Goal: Obtain resource: Obtain resource

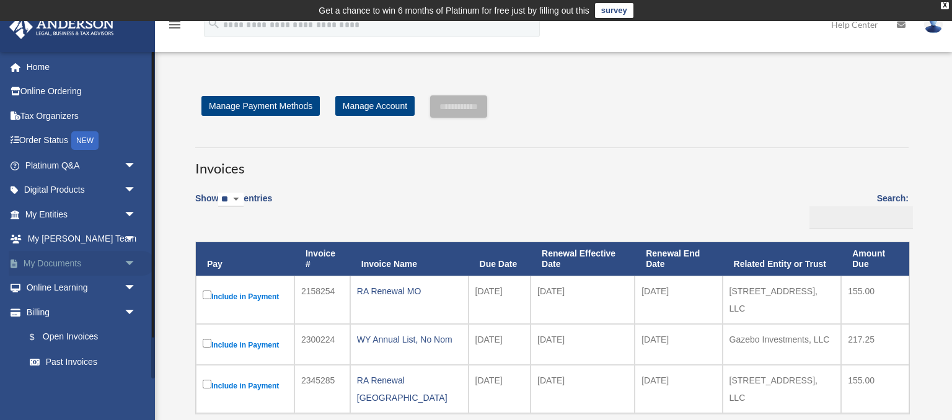
click at [130, 263] on span "arrow_drop_down" at bounding box center [136, 263] width 25 height 25
click at [53, 289] on link "Box" at bounding box center [86, 288] width 138 height 25
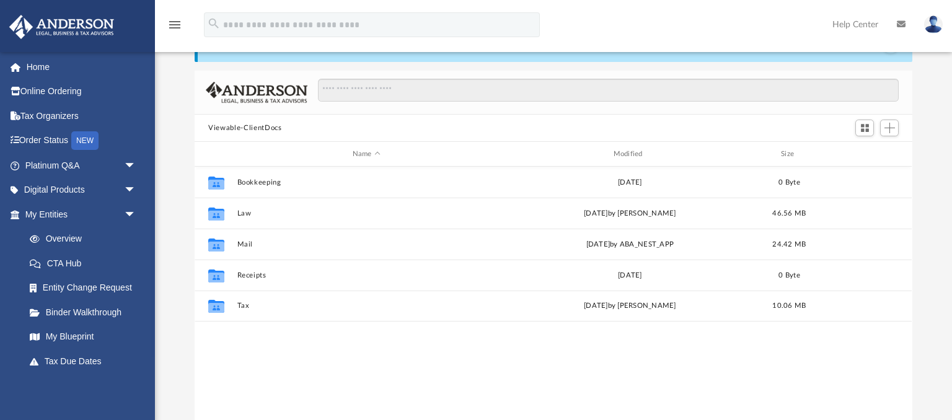
scroll to position [281, 717]
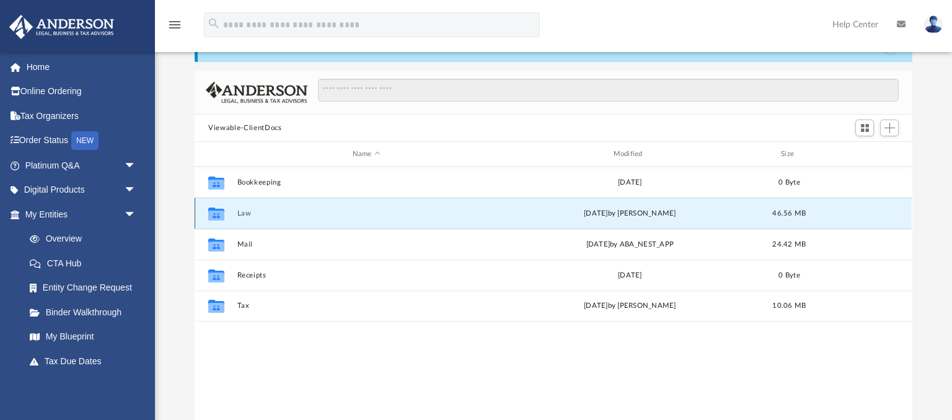
click at [242, 212] on button "Law" at bounding box center [366, 214] width 259 height 8
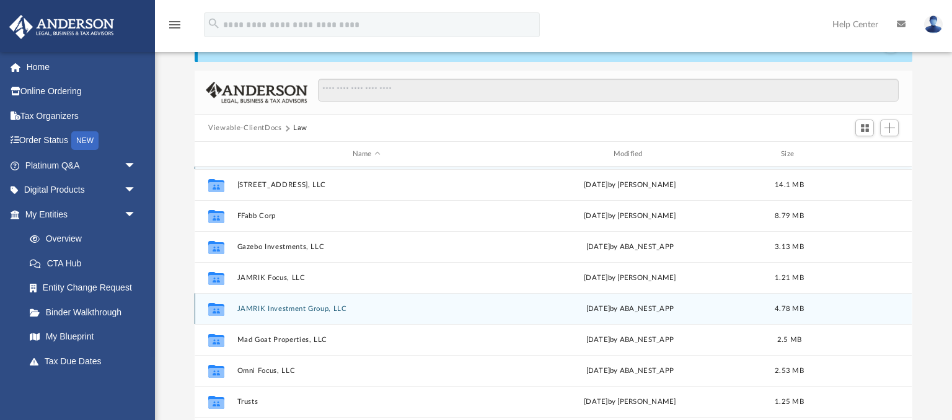
scroll to position [42, 0]
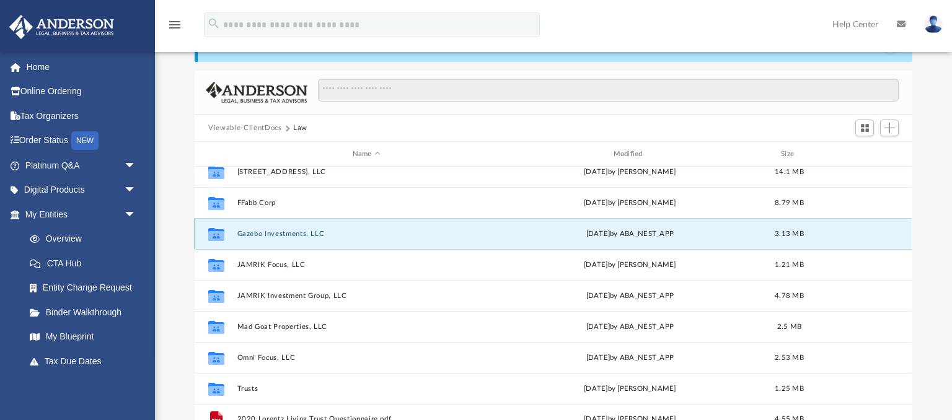
click at [261, 232] on button "Gazebo Investments, LLC" at bounding box center [366, 234] width 259 height 8
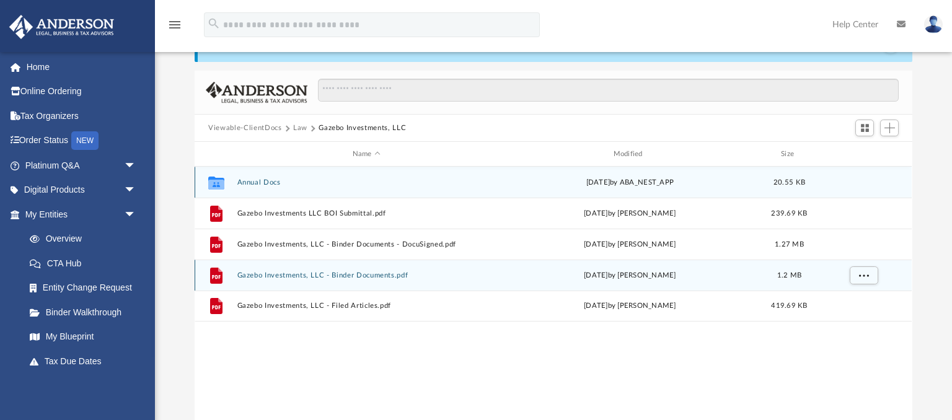
scroll to position [0, 0]
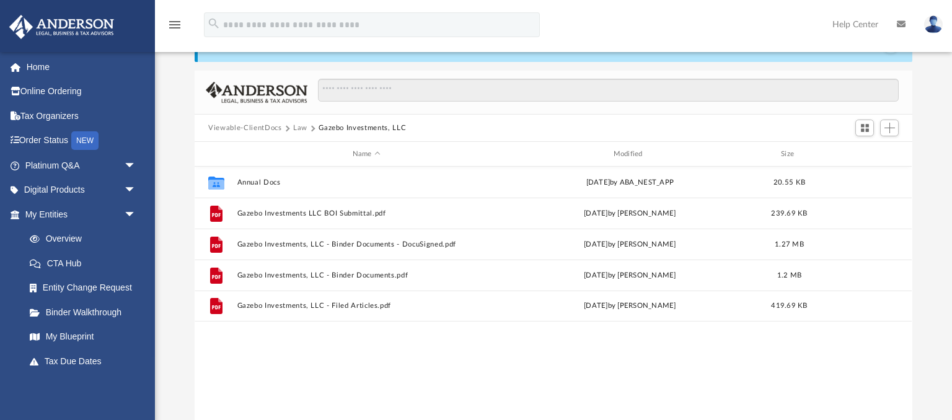
click at [299, 128] on button "Law" at bounding box center [300, 128] width 14 height 11
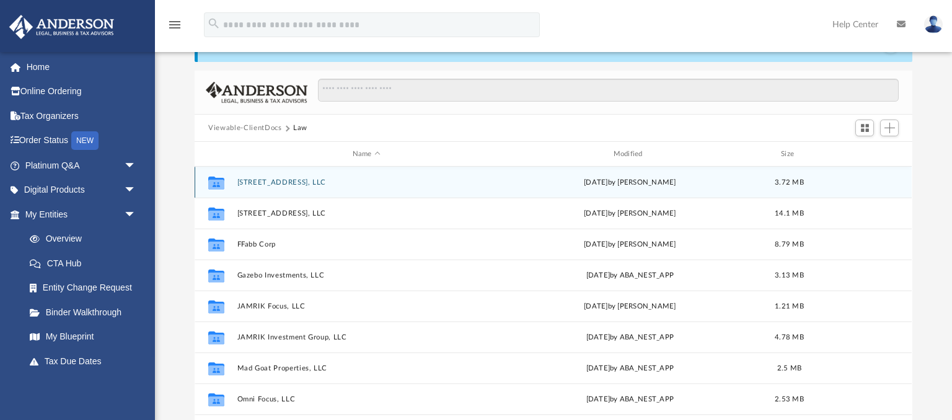
click at [262, 180] on button "109 N. Heights, LLC" at bounding box center [366, 183] width 259 height 8
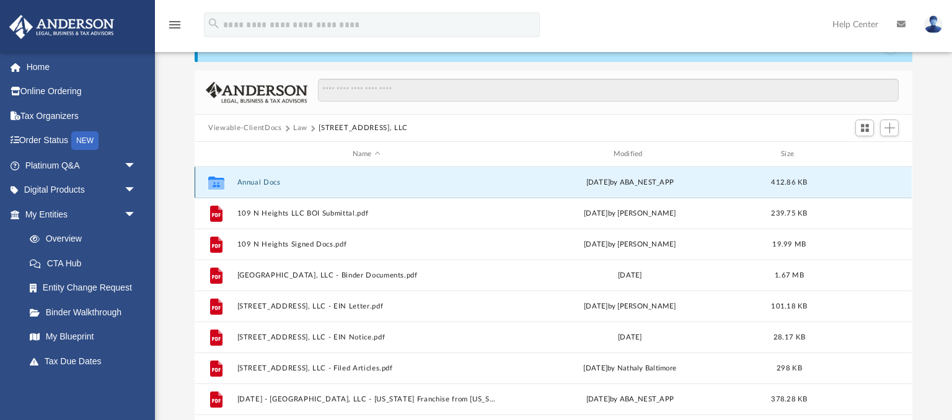
click at [257, 180] on button "Annual Docs" at bounding box center [366, 183] width 259 height 8
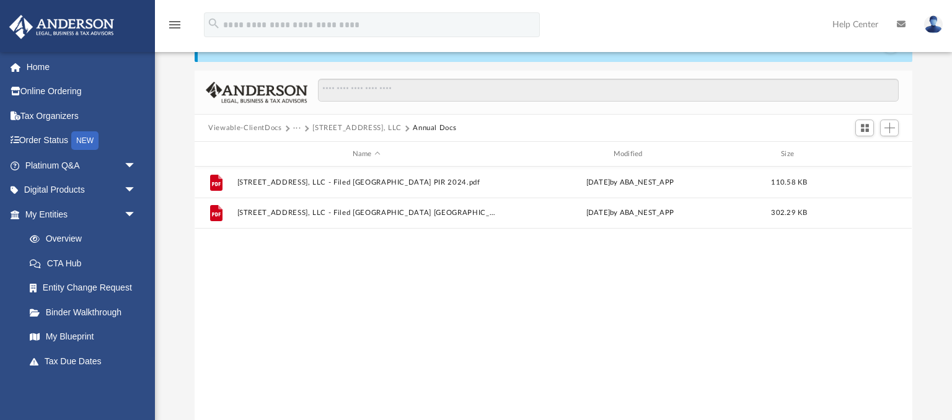
click at [356, 123] on button "109 N. Heights, LLC" at bounding box center [356, 128] width 89 height 11
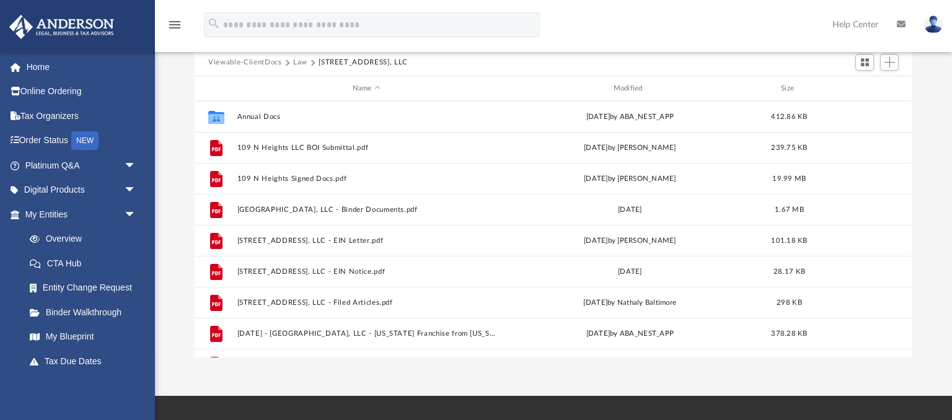
click at [303, 61] on button "Law" at bounding box center [300, 62] width 14 height 11
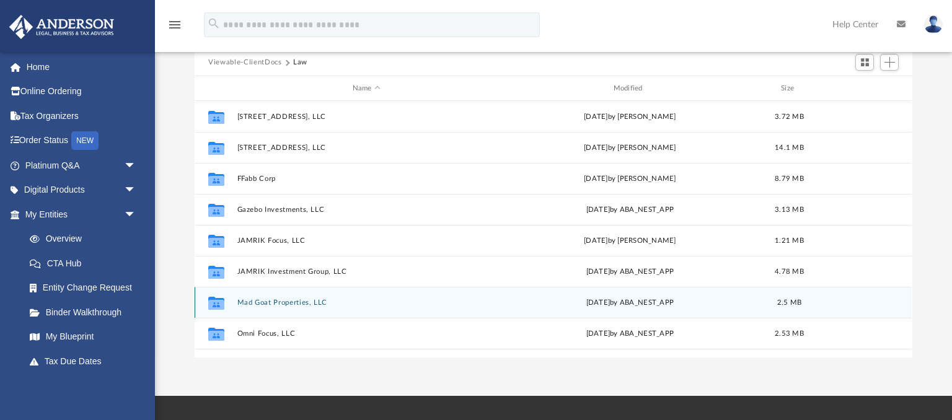
click at [292, 303] on button "Mad Goat Properties, LLC" at bounding box center [366, 303] width 259 height 8
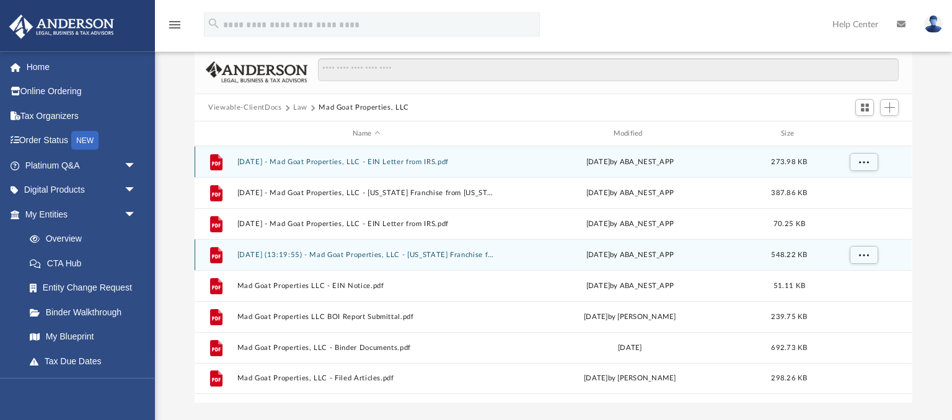
scroll to position [71, 0]
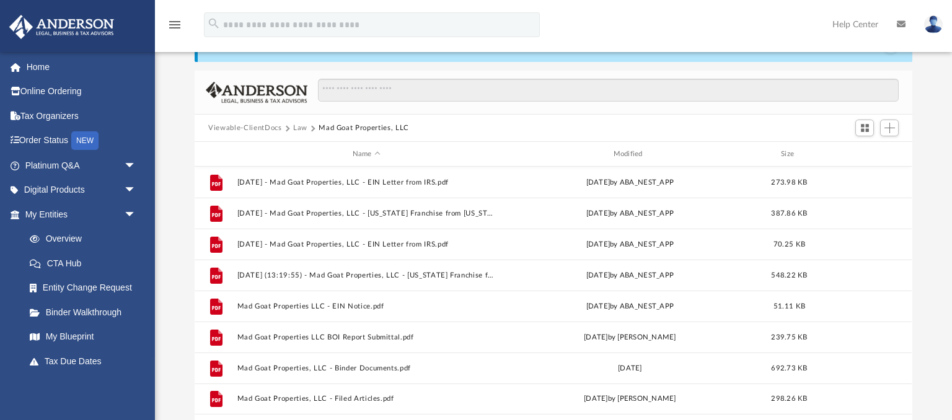
click at [300, 126] on button "Law" at bounding box center [300, 128] width 14 height 11
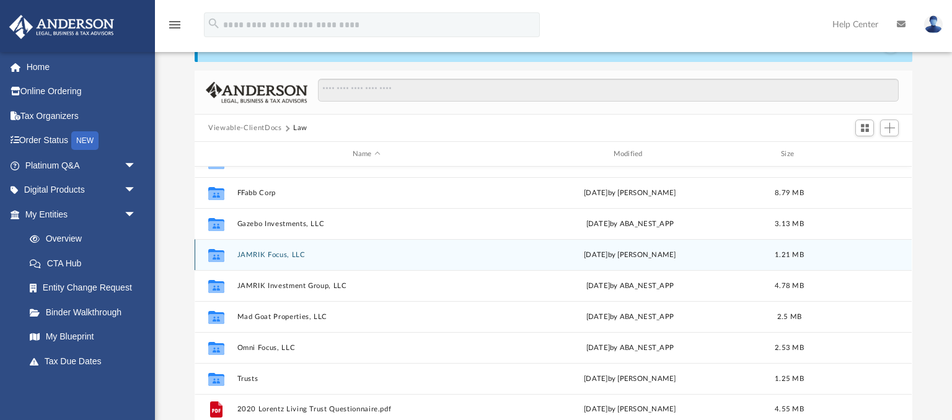
scroll to position [53, 0]
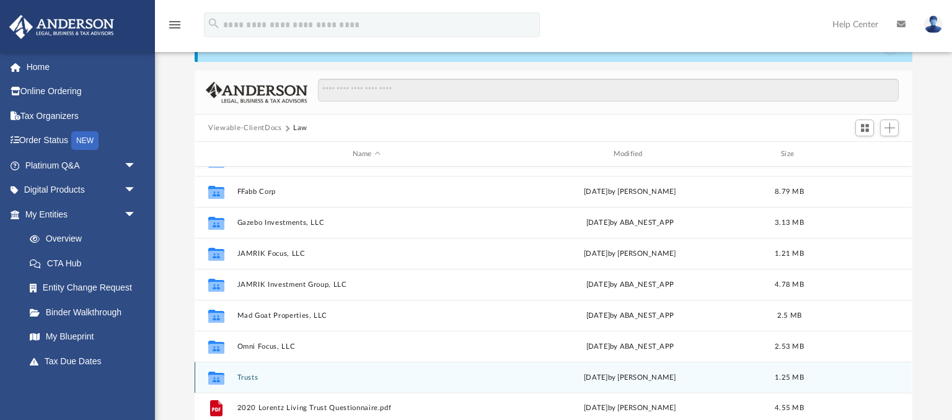
click at [250, 374] on button "Trusts" at bounding box center [366, 378] width 259 height 8
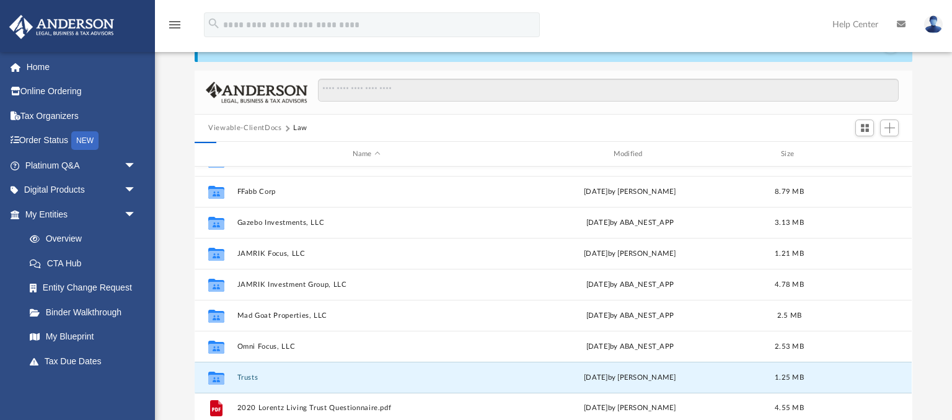
scroll to position [0, 0]
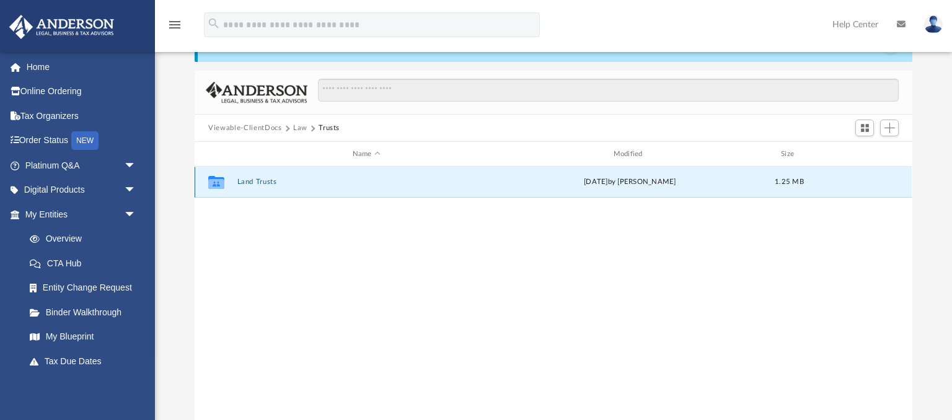
click at [268, 180] on button "Land Trusts" at bounding box center [366, 182] width 259 height 8
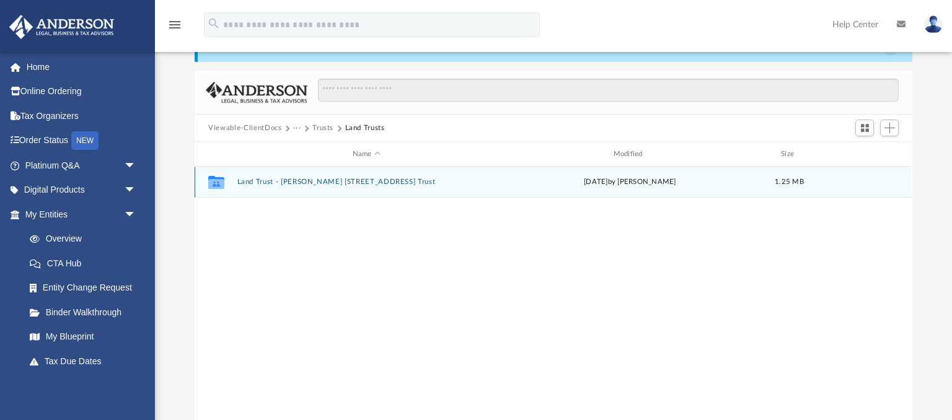
click at [325, 177] on div "Collaborated Folder Land Trust - McKinzie 109 N Heights Drive Trust Tue Oct 31 …" at bounding box center [553, 182] width 717 height 31
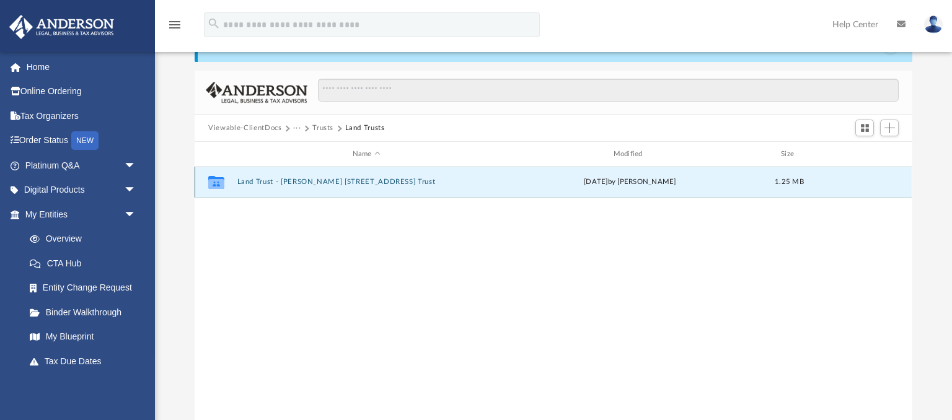
click at [333, 181] on button "Land Trust - McKinzie 109 N Heights Drive Trust" at bounding box center [366, 182] width 259 height 8
click at [270, 179] on button "McKinzie 109 N Heights Drive Trust - Subject To Trust.pdf" at bounding box center [366, 182] width 259 height 8
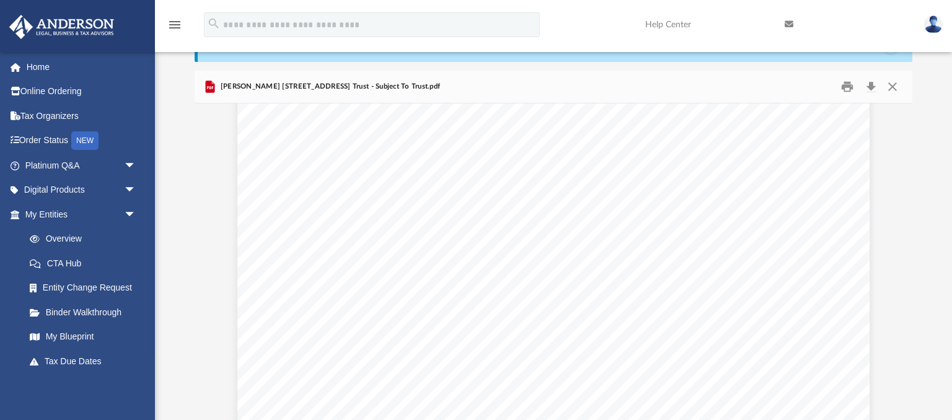
scroll to position [23568, 0]
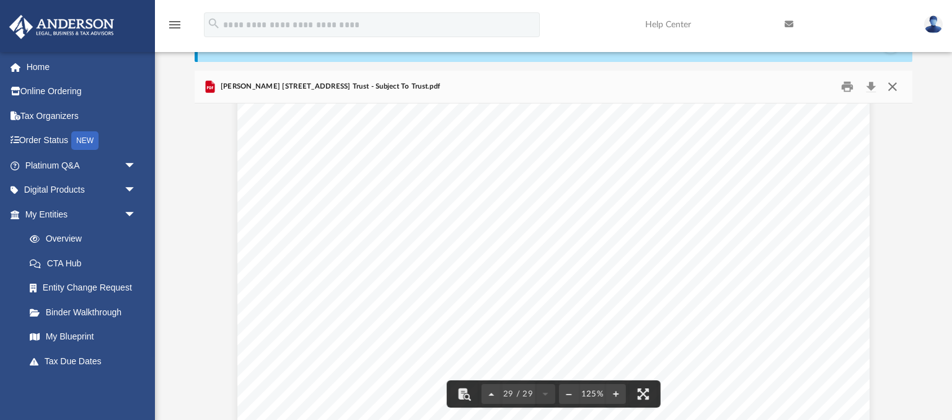
click at [893, 84] on button "Close" at bounding box center [893, 86] width 22 height 19
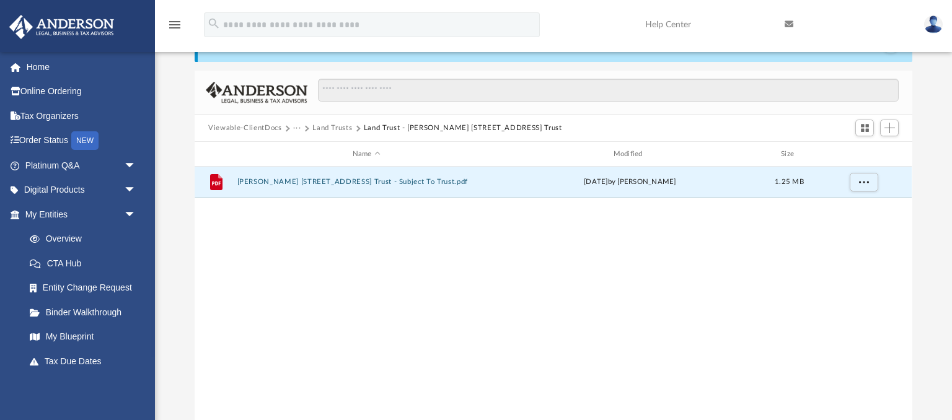
click at [341, 126] on button "Land Trusts" at bounding box center [332, 128] width 40 height 11
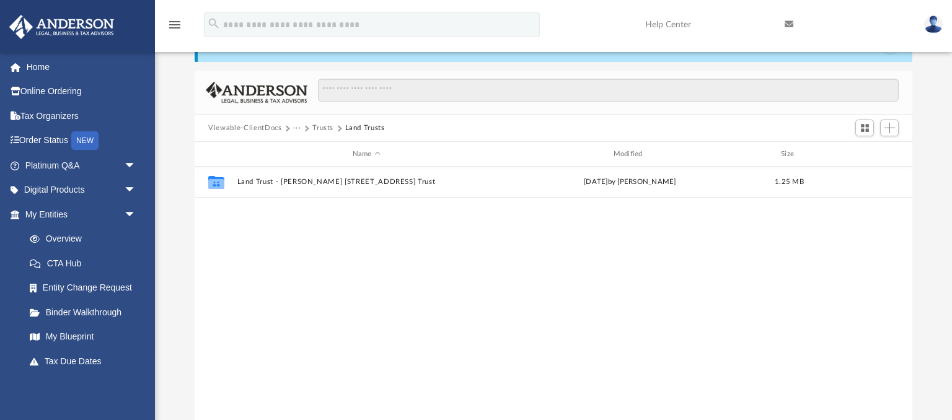
click at [320, 125] on button "Trusts" at bounding box center [322, 128] width 21 height 11
click at [296, 124] on button "Law" at bounding box center [300, 128] width 14 height 11
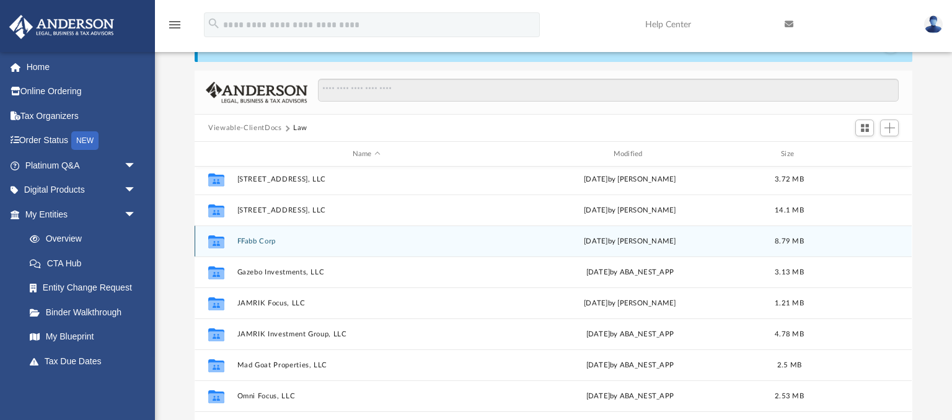
scroll to position [0, 0]
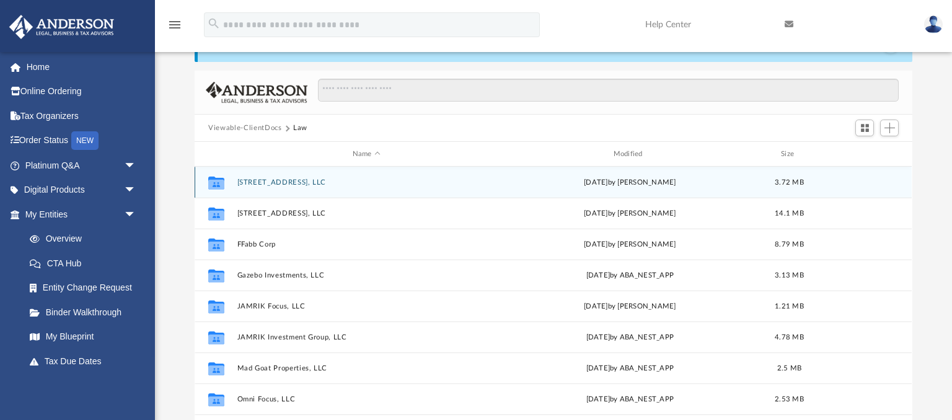
click at [270, 179] on button "109 N. Heights, LLC" at bounding box center [366, 183] width 259 height 8
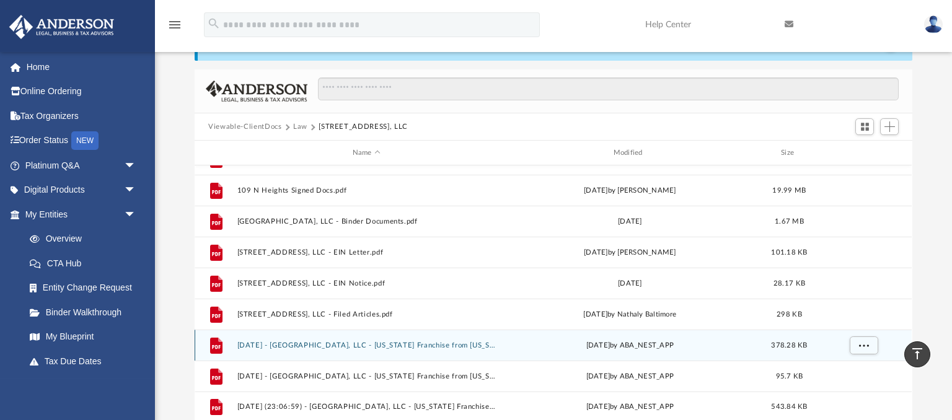
scroll to position [72, 0]
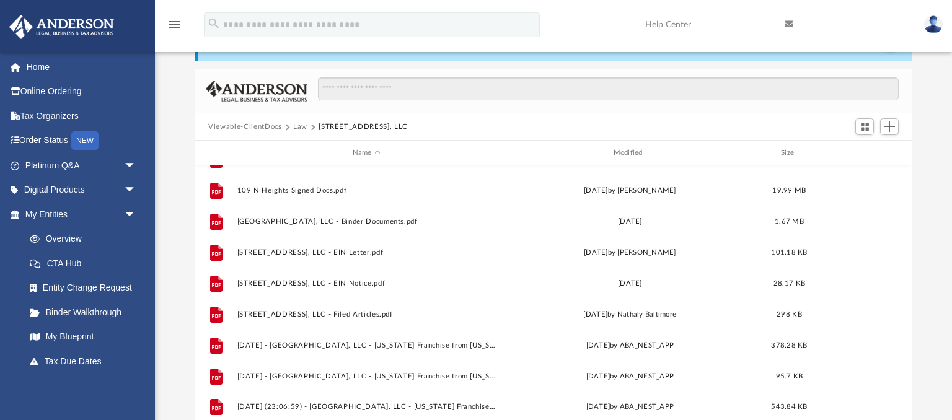
click at [303, 124] on button "Law" at bounding box center [300, 127] width 14 height 11
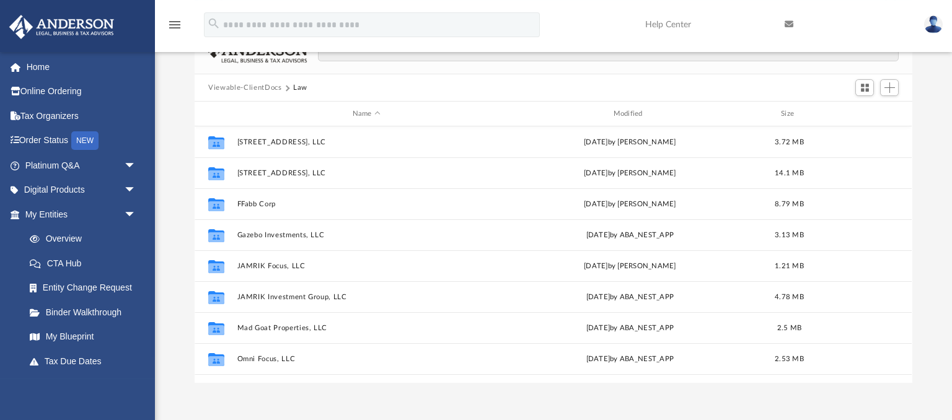
scroll to position [137, 0]
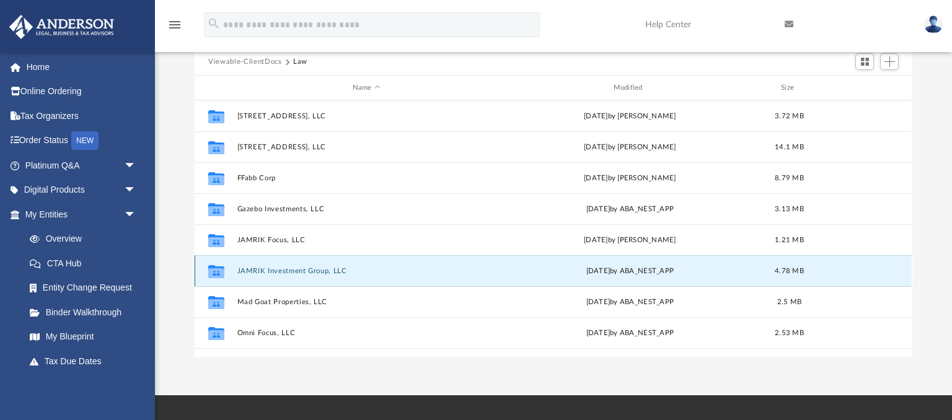
click at [284, 270] on button "JAMRIK Investment Group, LLC" at bounding box center [366, 271] width 259 height 8
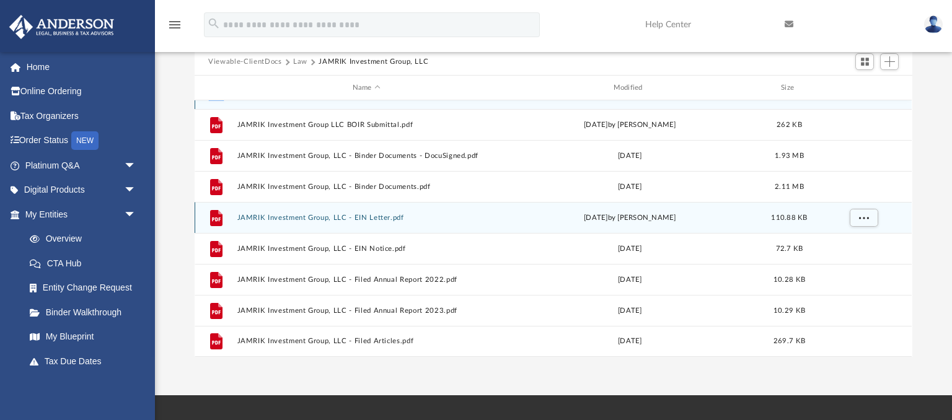
scroll to position [0, 0]
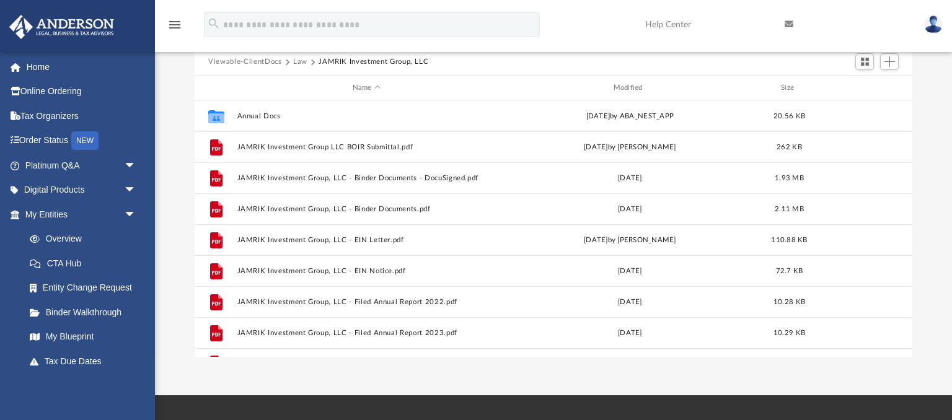
click at [269, 59] on button "Viewable-ClientDocs" at bounding box center [244, 61] width 73 height 11
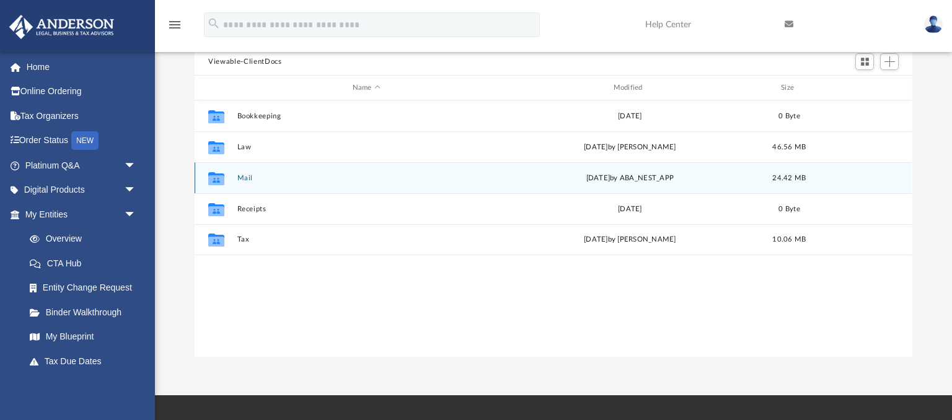
click at [247, 177] on button "Mail" at bounding box center [366, 178] width 259 height 8
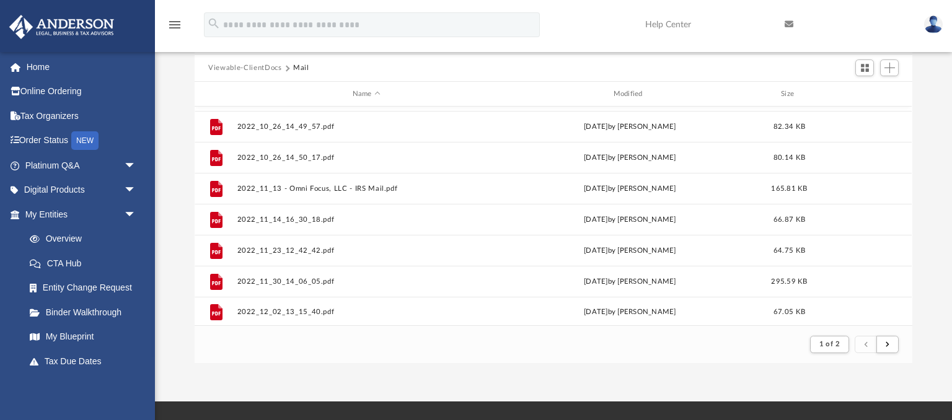
scroll to position [1331, 0]
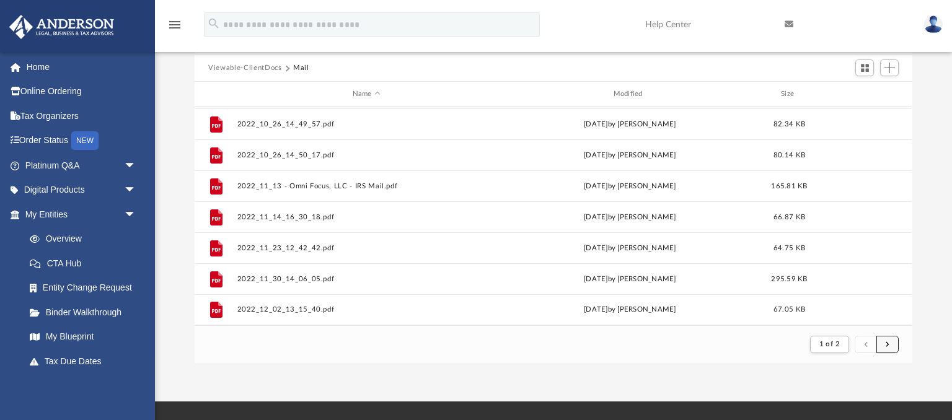
click at [889, 343] on span "submit" at bounding box center [888, 344] width 4 height 7
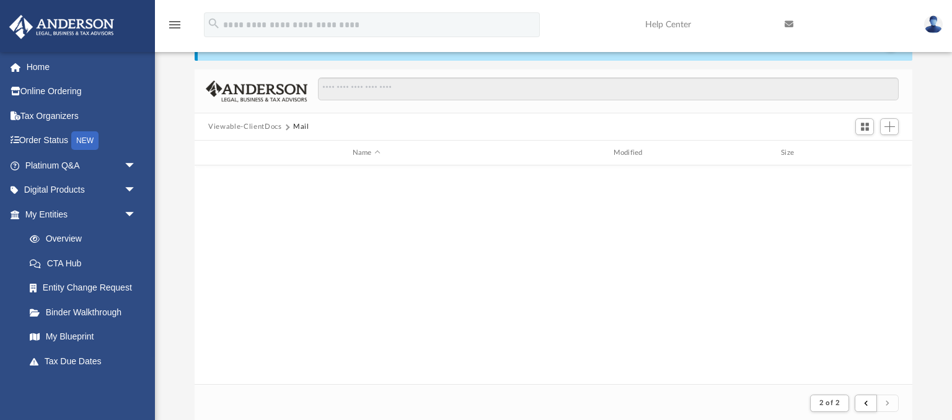
scroll to position [0, 0]
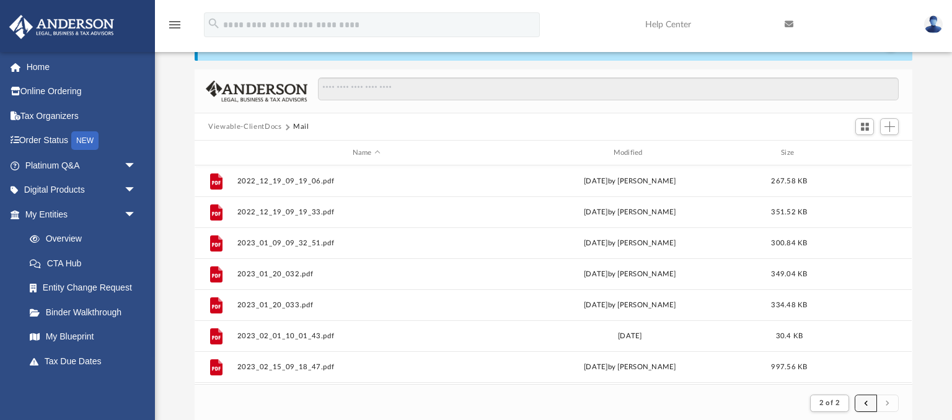
click at [864, 407] on button "submit" at bounding box center [866, 404] width 22 height 18
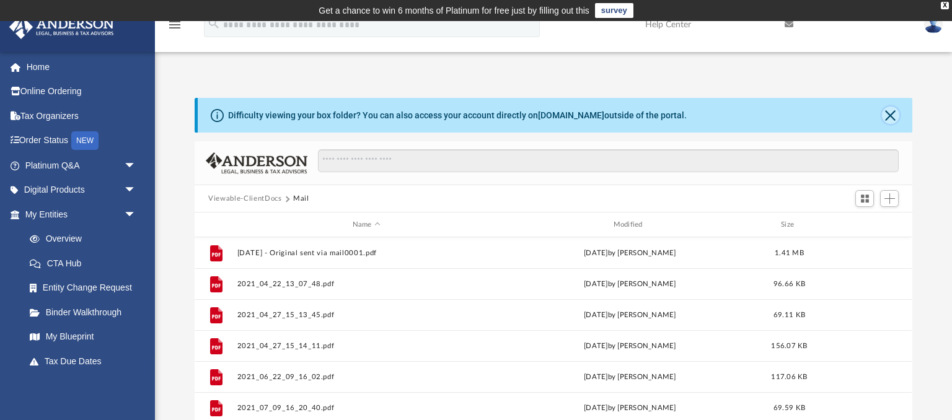
click at [895, 117] on button "Close" at bounding box center [890, 115] width 17 height 17
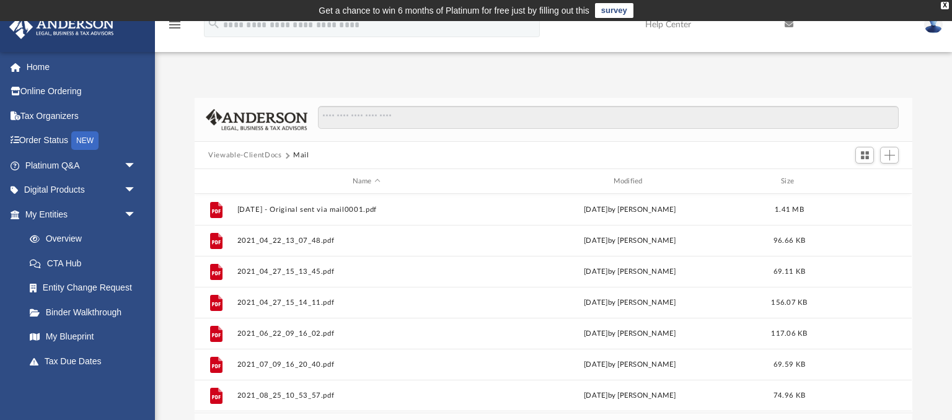
click at [262, 153] on button "Viewable-ClientDocs" at bounding box center [244, 155] width 73 height 11
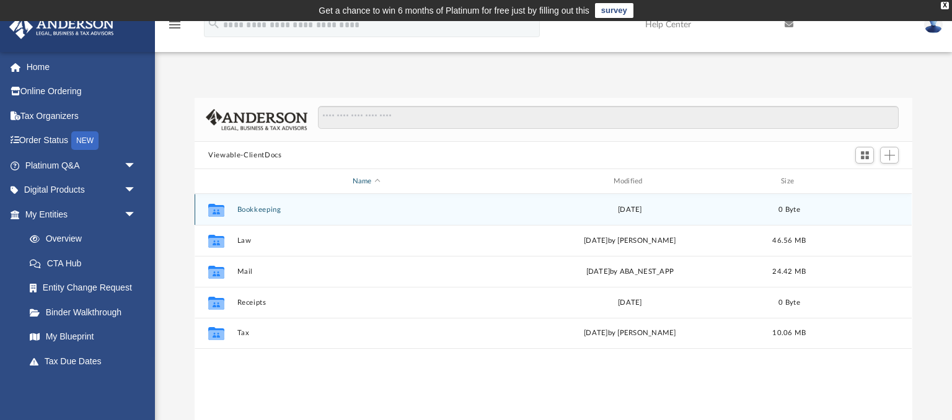
scroll to position [281, 717]
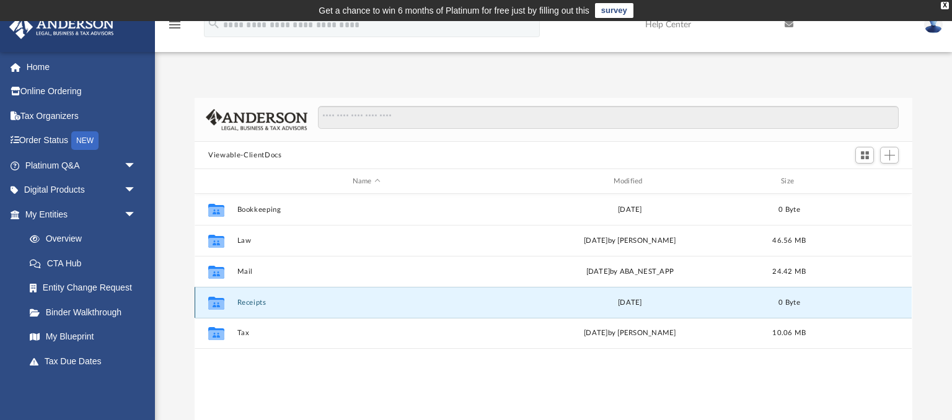
click at [255, 301] on button "Receipts" at bounding box center [366, 303] width 259 height 8
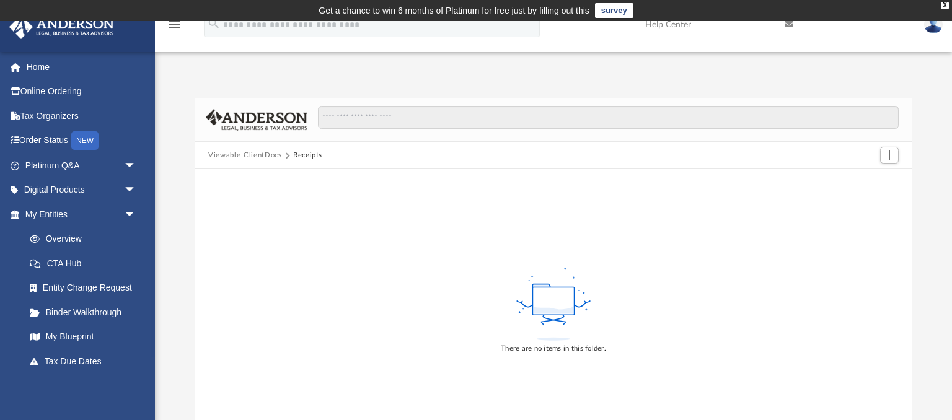
click at [261, 154] on button "Viewable-ClientDocs" at bounding box center [244, 155] width 73 height 11
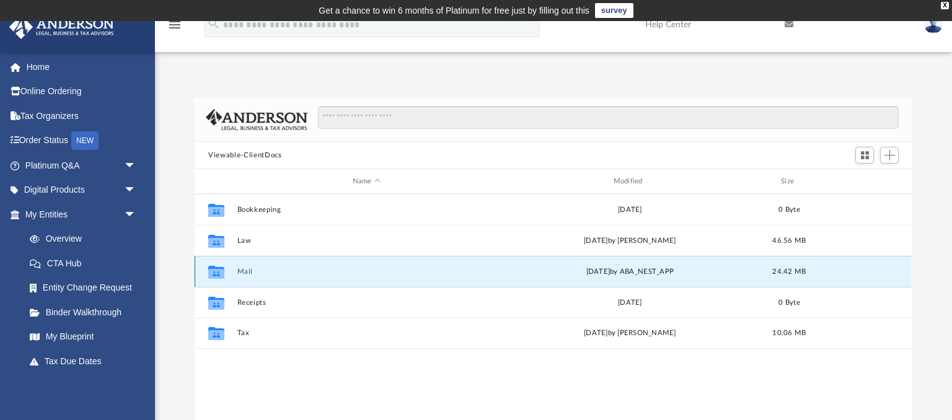
click at [247, 270] on button "Mail" at bounding box center [366, 272] width 259 height 8
click at [247, 268] on button "Mail" at bounding box center [366, 272] width 259 height 8
click at [244, 270] on button "Mail" at bounding box center [366, 272] width 259 height 8
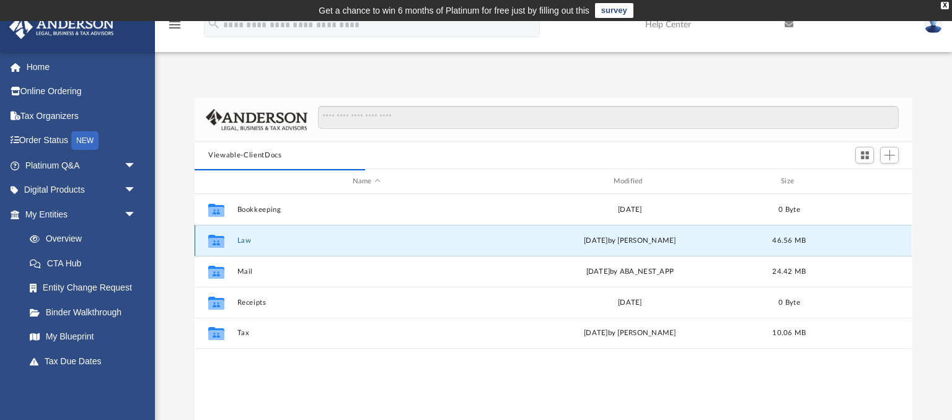
click at [245, 239] on button "Law" at bounding box center [366, 241] width 259 height 8
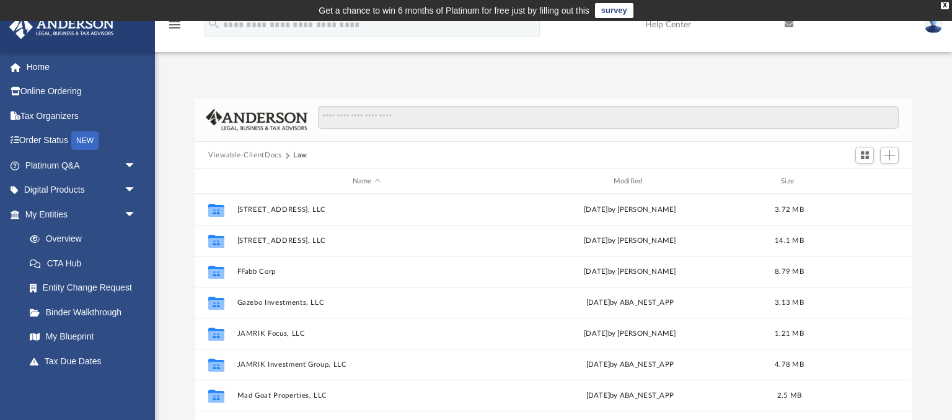
click at [264, 153] on button "Viewable-ClientDocs" at bounding box center [244, 155] width 73 height 11
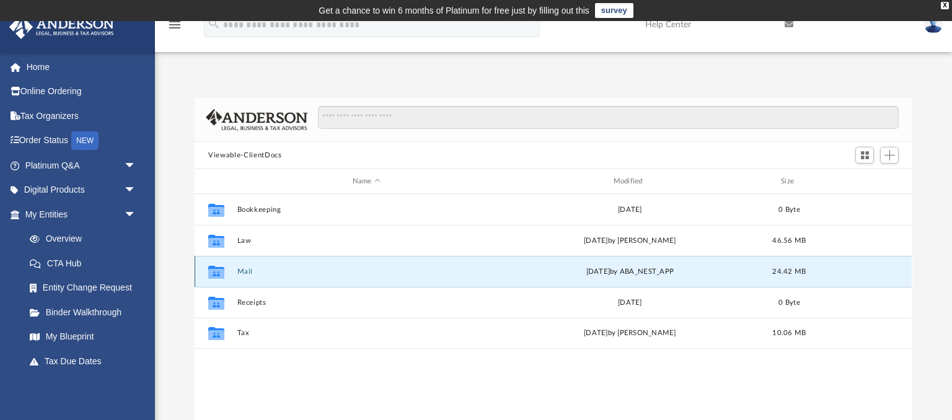
click at [244, 270] on button "Mail" at bounding box center [366, 272] width 259 height 8
click at [214, 273] on icon "grid" at bounding box center [216, 271] width 16 height 13
click at [247, 272] on button "Mail" at bounding box center [366, 272] width 259 height 8
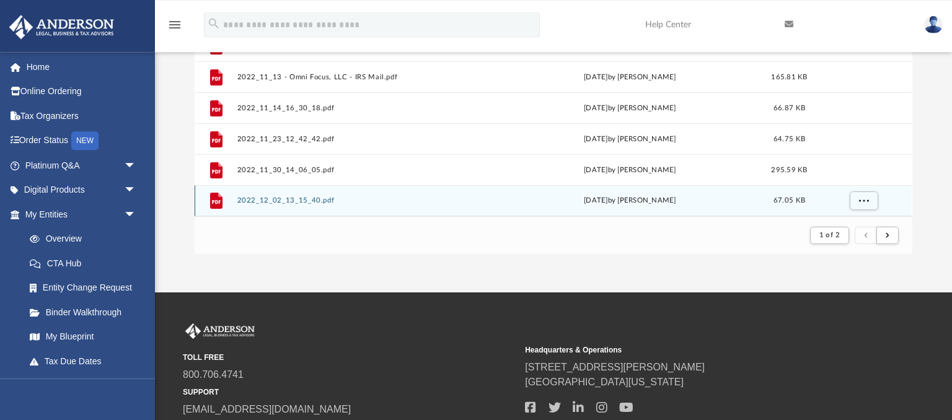
scroll to position [196, 0]
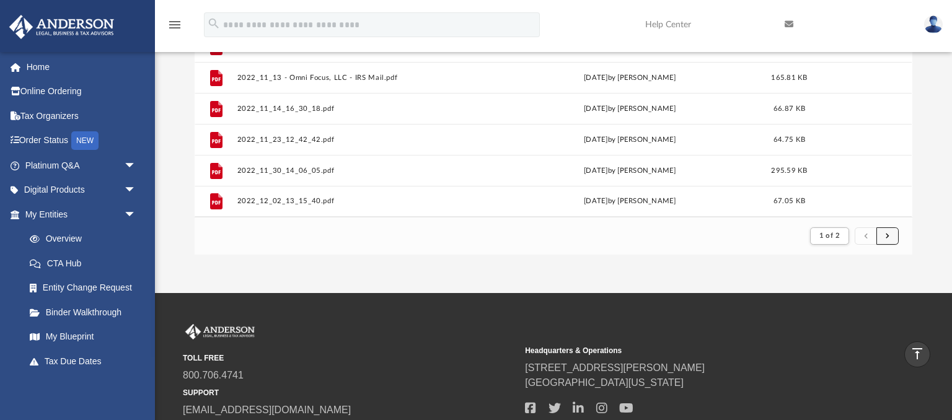
click at [892, 234] on button "submit" at bounding box center [888, 237] width 22 height 18
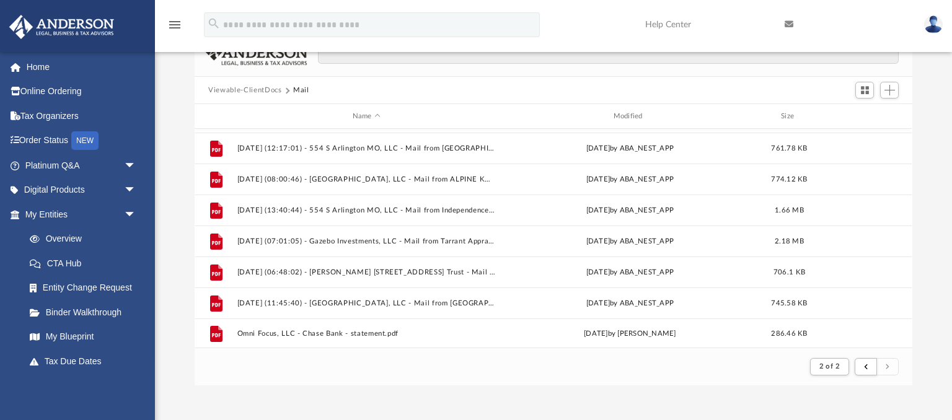
scroll to position [835, 0]
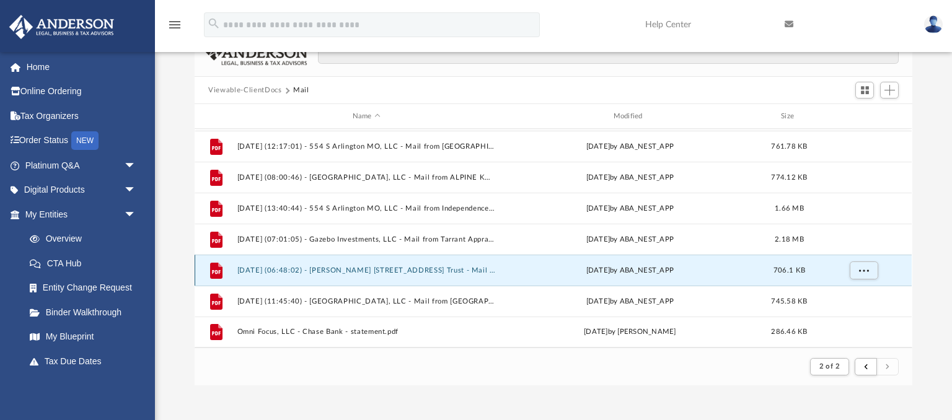
click at [377, 270] on button "2025.04.29 (06:48:02) - McKinzie 109 N Heights Drive Trust - Mail from Colton P…" at bounding box center [366, 271] width 259 height 8
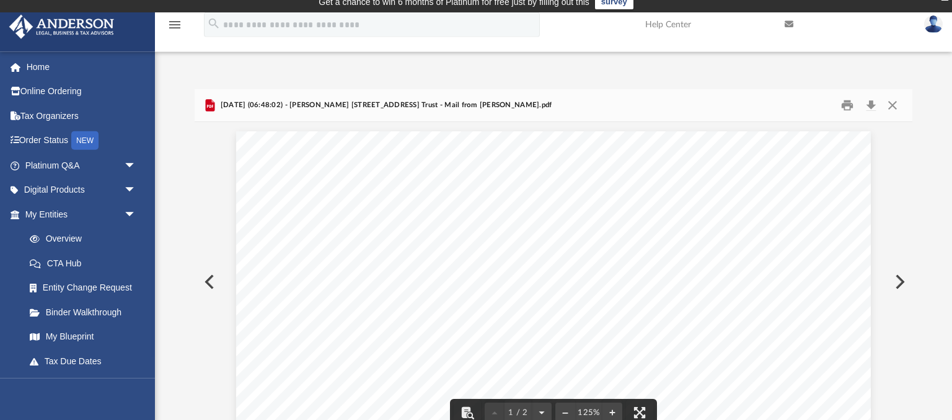
scroll to position [0, 0]
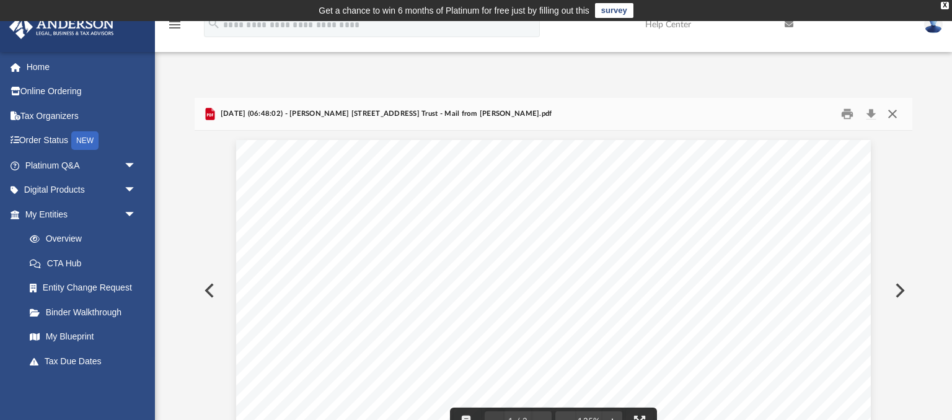
click at [894, 112] on button "Close" at bounding box center [893, 114] width 22 height 19
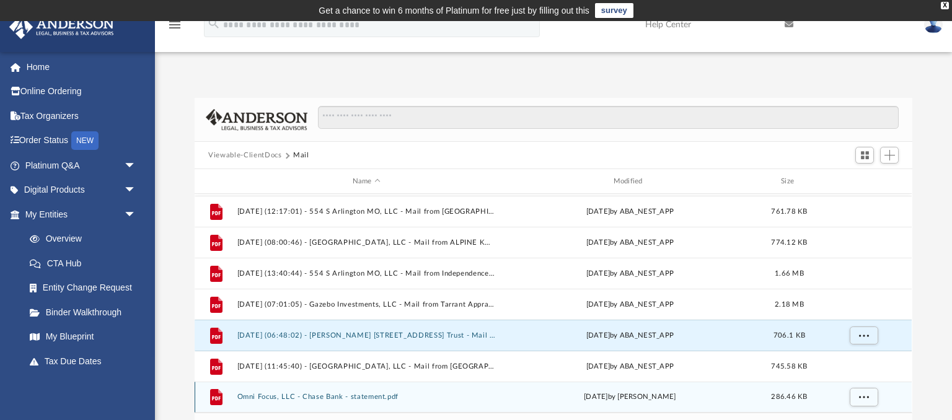
scroll to position [65, 0]
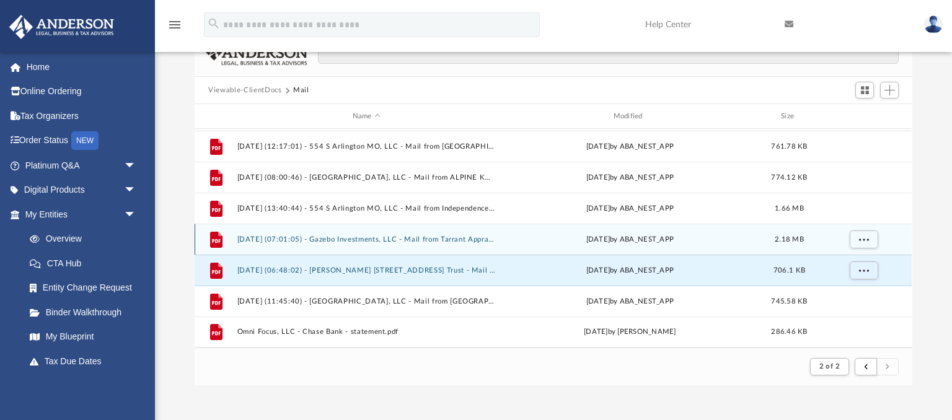
click at [368, 237] on button "2025.04.24 (07:01:05) - Gazebo Investments, LLC - Mail from Tarrant Appraisal D…" at bounding box center [366, 240] width 259 height 8
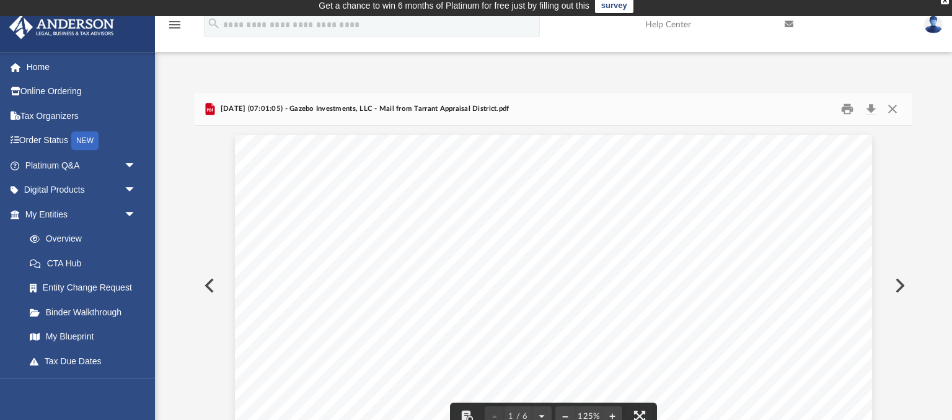
scroll to position [0, 0]
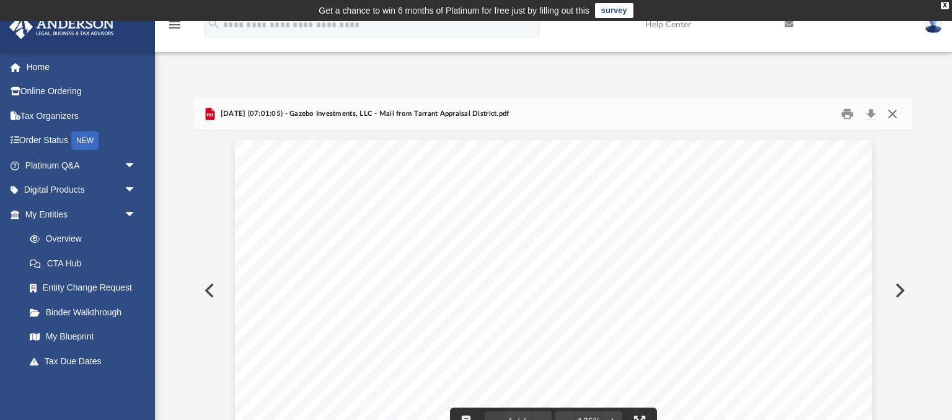
click at [894, 115] on button "Close" at bounding box center [893, 114] width 22 height 19
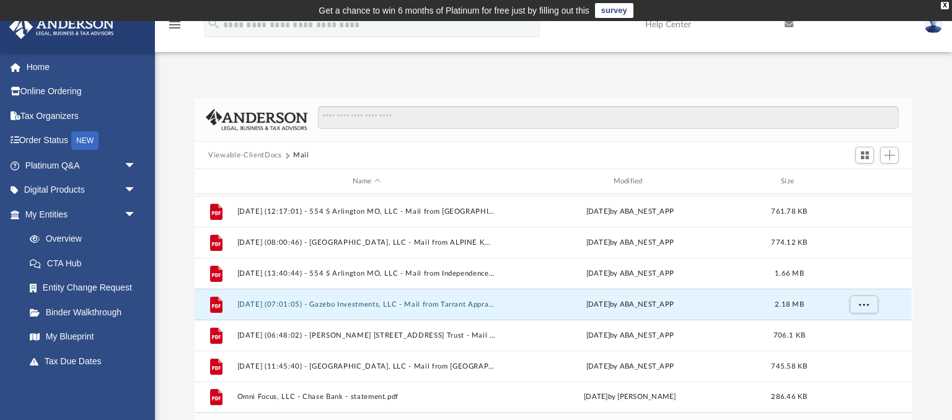
click at [250, 153] on button "Viewable-ClientDocs" at bounding box center [244, 155] width 73 height 11
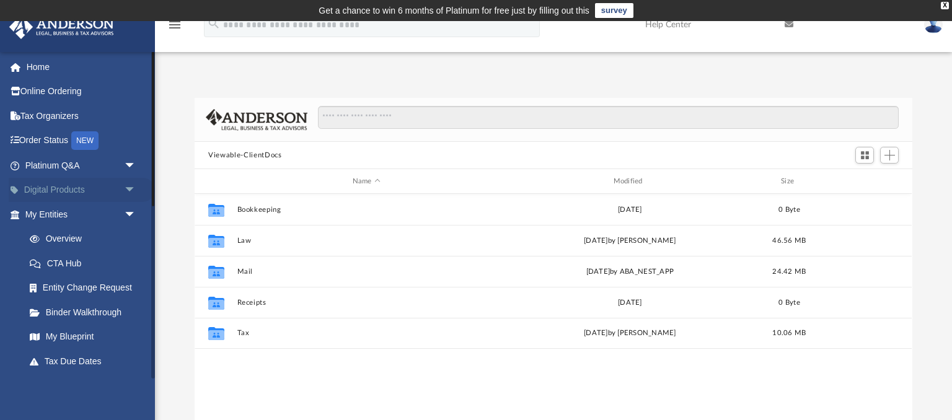
click at [131, 189] on span "arrow_drop_down" at bounding box center [136, 190] width 25 height 25
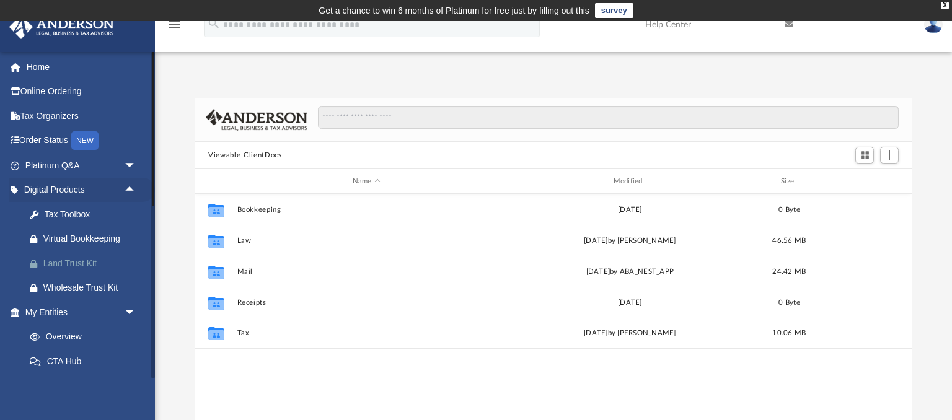
click at [77, 262] on div "Land Trust Kit" at bounding box center [91, 263] width 96 height 15
click at [46, 67] on link "Home" at bounding box center [82, 67] width 146 height 25
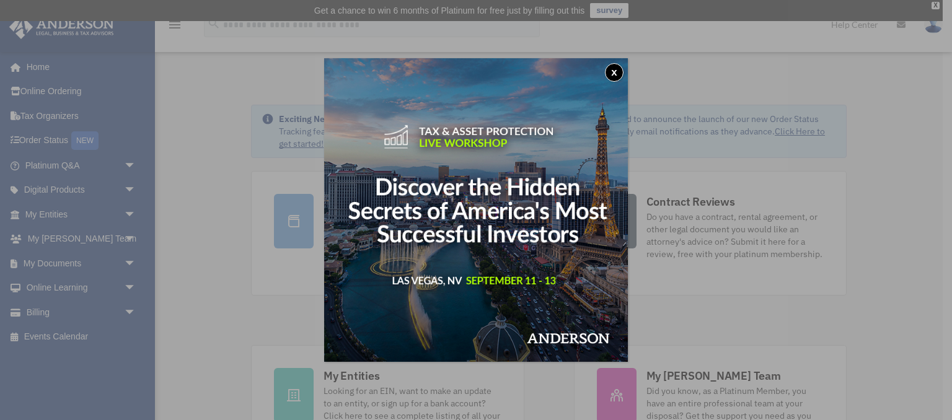
click at [618, 71] on button "x" at bounding box center [614, 72] width 19 height 19
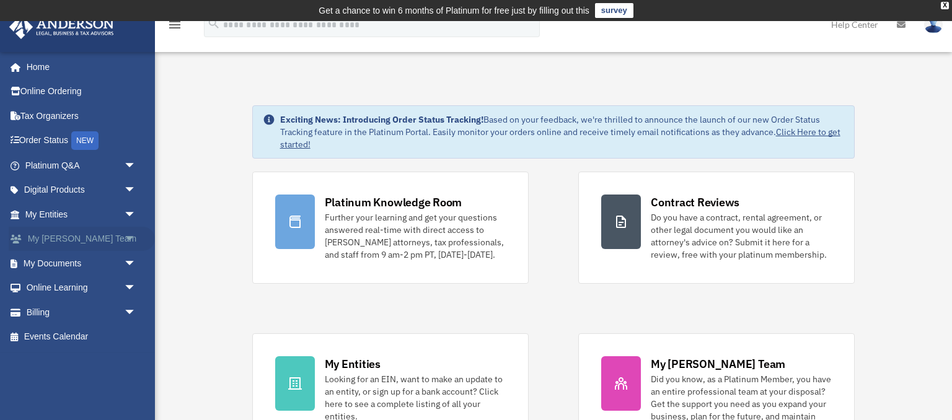
click at [126, 237] on span "arrow_drop_down" at bounding box center [136, 239] width 25 height 25
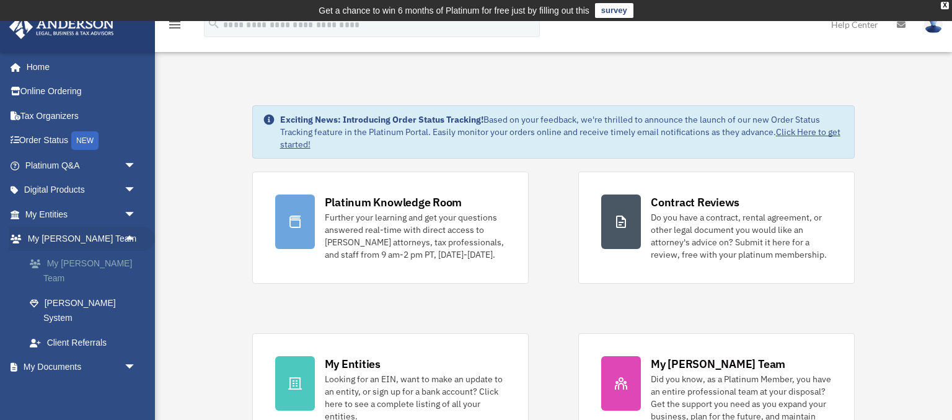
click at [86, 264] on link "My [PERSON_NAME] Team" at bounding box center [86, 271] width 138 height 40
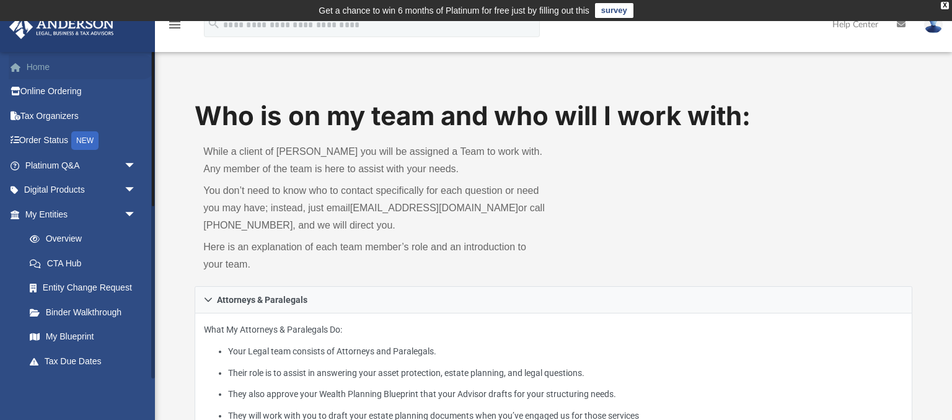
click at [32, 64] on link "Home" at bounding box center [82, 67] width 146 height 25
